Goal: Find specific page/section: Find specific page/section

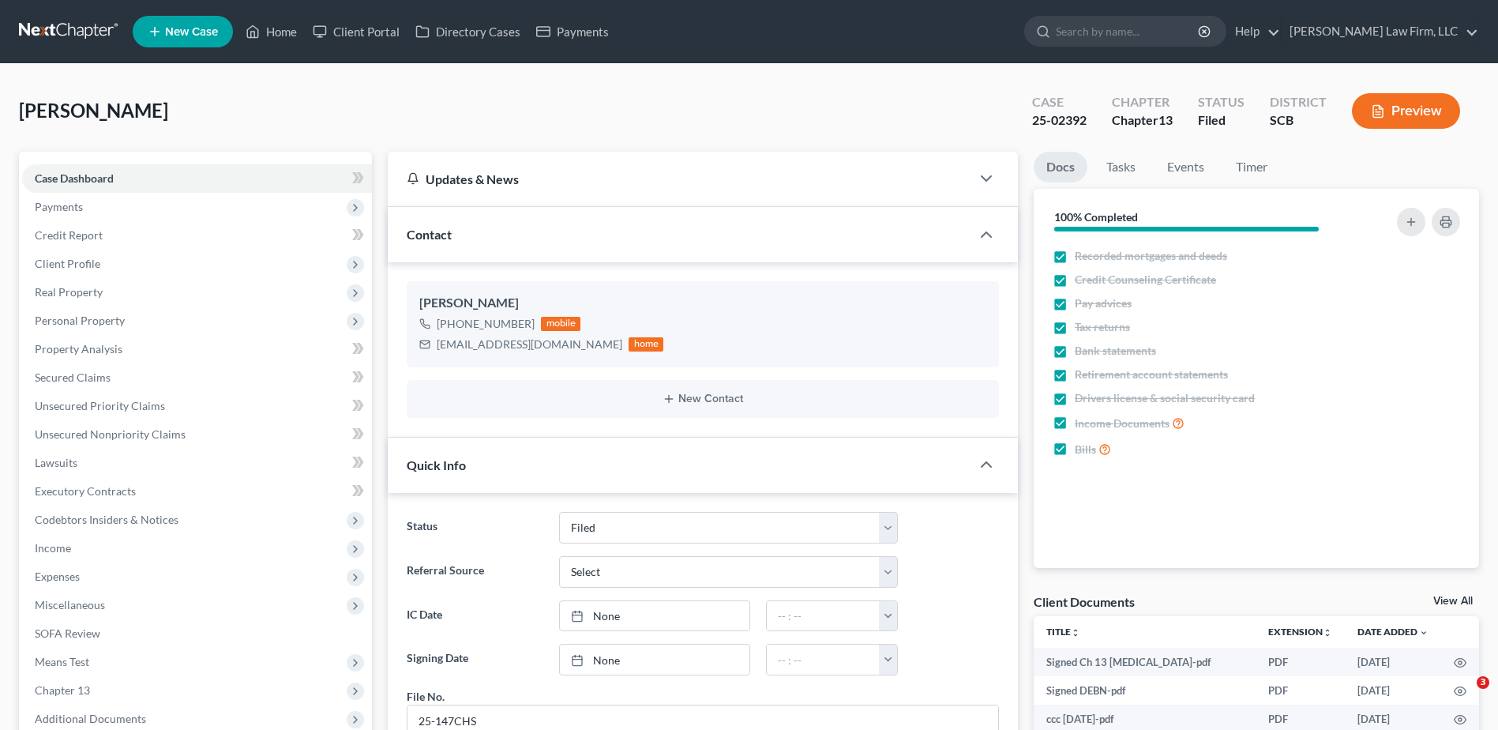
select select "2"
select select "1"
select select "0"
click at [1147, 39] on input "search" at bounding box center [1128, 31] width 145 height 29
type input "meriam"
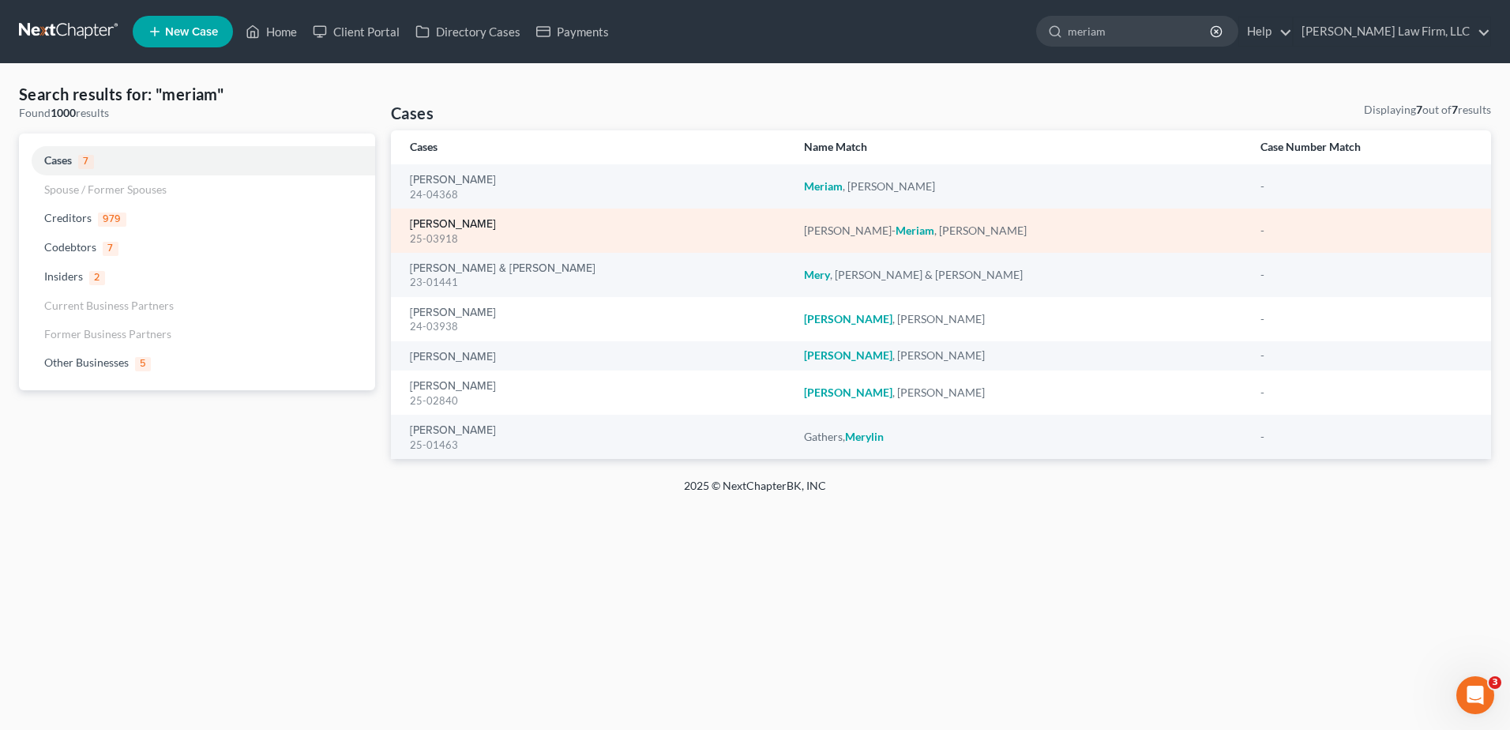
click at [463, 227] on link "[PERSON_NAME]" at bounding box center [453, 224] width 86 height 11
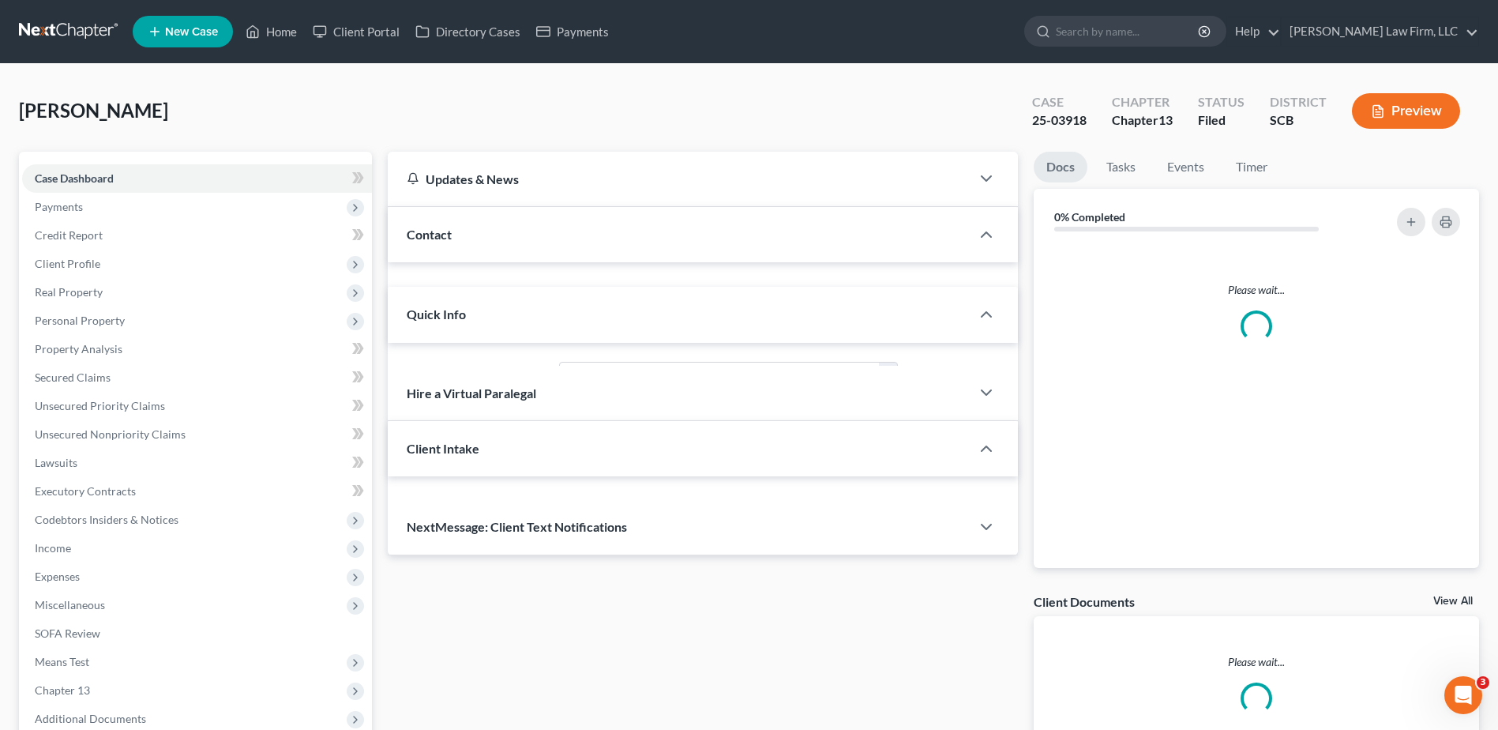
select select "2"
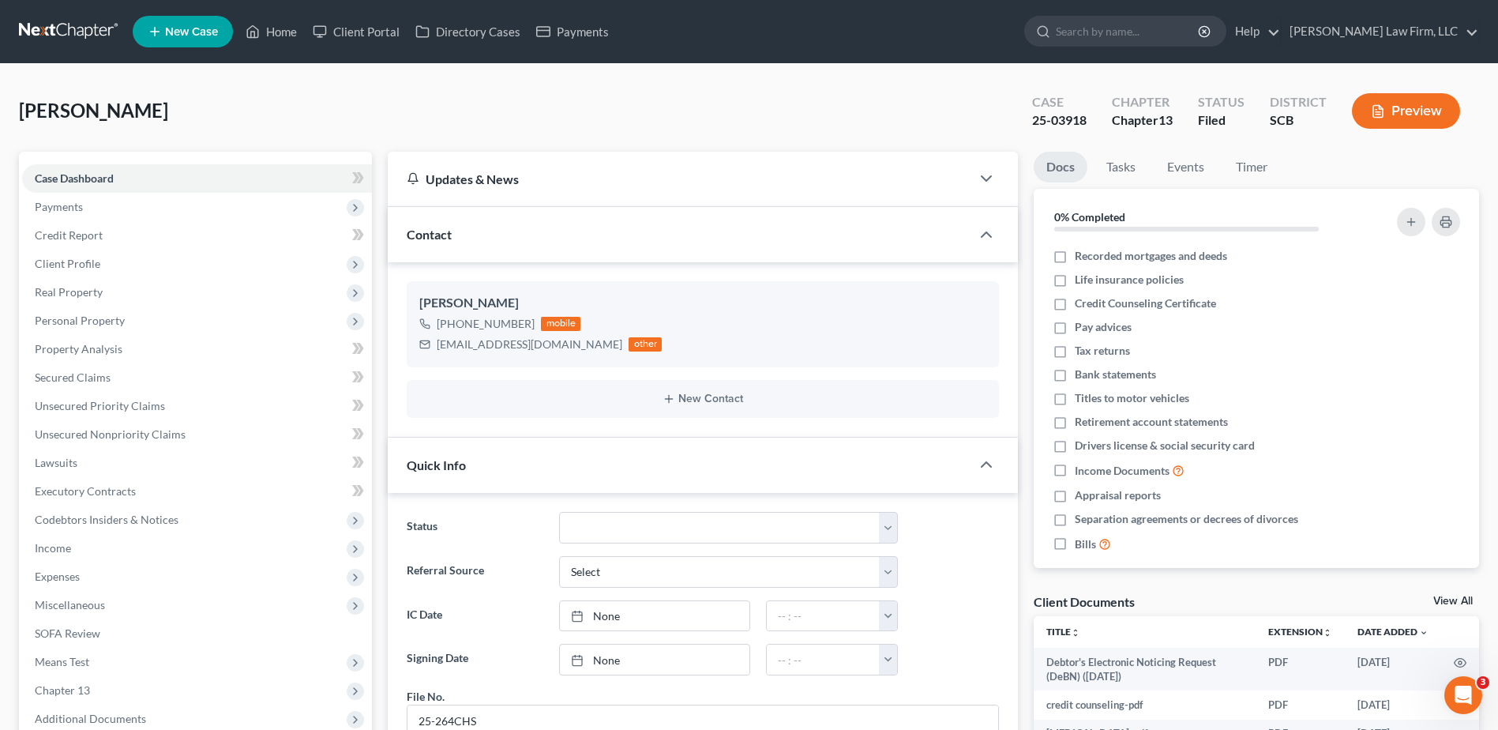
scroll to position [65, 0]
